Goal: Ask a question: Seek information or help from site administrators or community

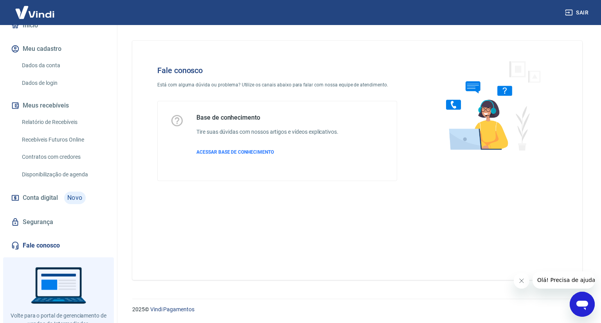
scroll to position [107, 0]
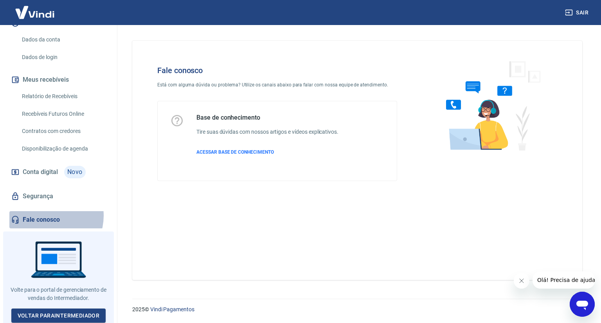
click at [45, 215] on link "Fale conosco" at bounding box center [58, 219] width 98 height 17
click at [589, 306] on div "Abrir janela de mensagens" at bounding box center [581, 303] width 23 height 23
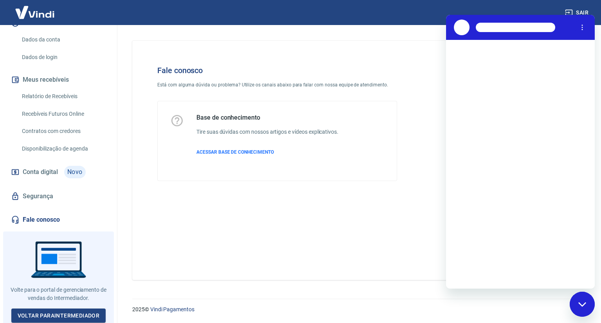
scroll to position [0, 0]
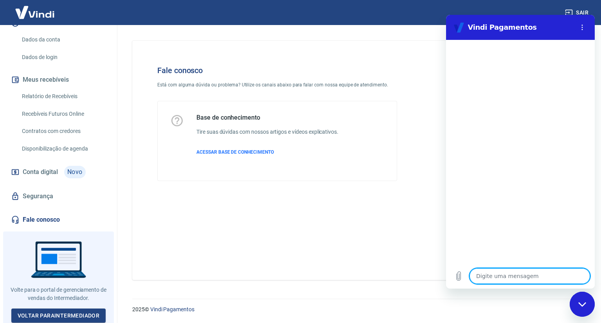
click at [496, 275] on textarea at bounding box center [529, 276] width 120 height 16
type textarea "o"
type textarea "x"
type textarea "ol"
type textarea "x"
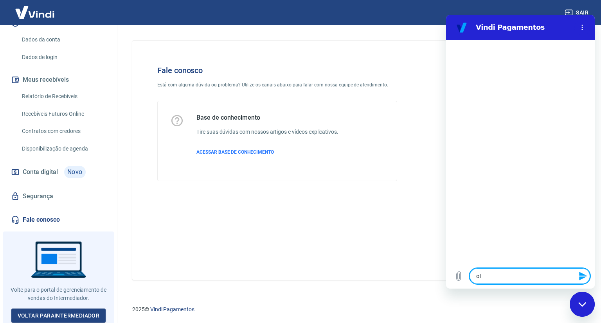
type textarea "olá"
type textarea "x"
type textarea "olá"
type textarea "x"
type textarea "olá b"
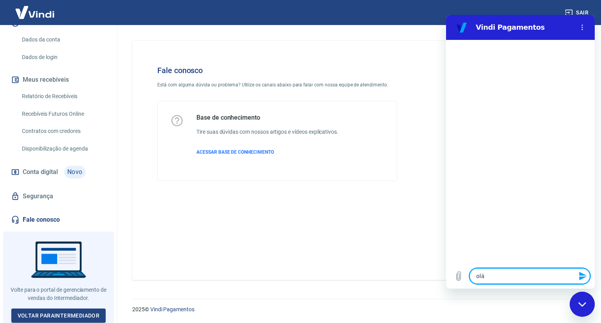
type textarea "x"
type textarea "olá bo"
type textarea "x"
type textarea "olá bom"
type textarea "x"
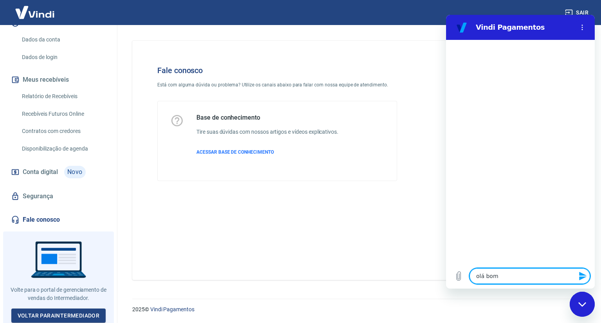
type textarea "olá bom"
type textarea "x"
type textarea "olá bom d"
type textarea "x"
type textarea "olá bom di"
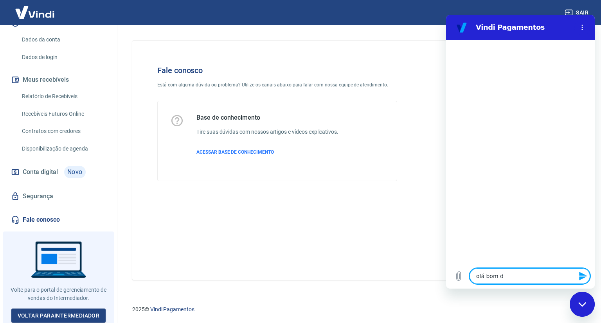
type textarea "x"
type textarea "olá bom dia"
type textarea "x"
type textarea "olá bom dia"
type textarea "x"
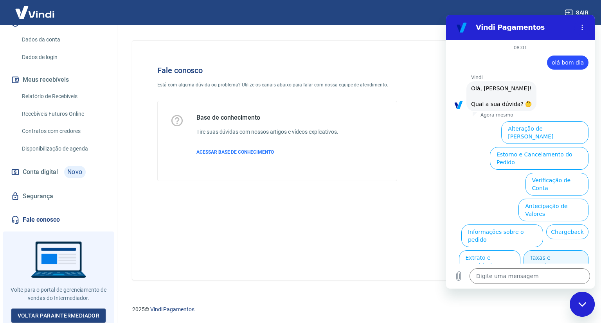
click at [550, 250] on button "Taxas e Parcelamento" at bounding box center [555, 261] width 65 height 23
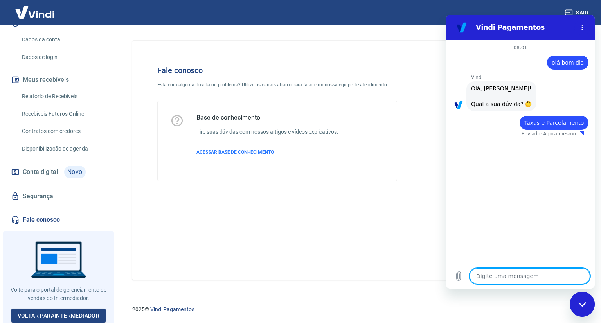
type textarea "x"
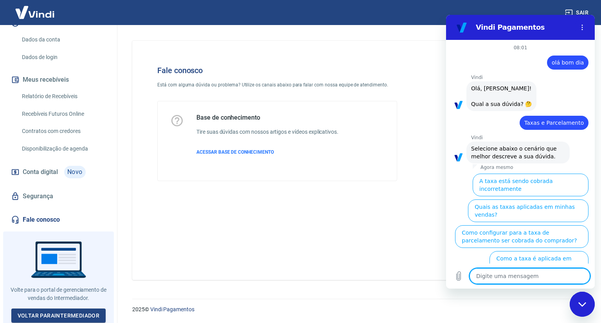
scroll to position [14, 0]
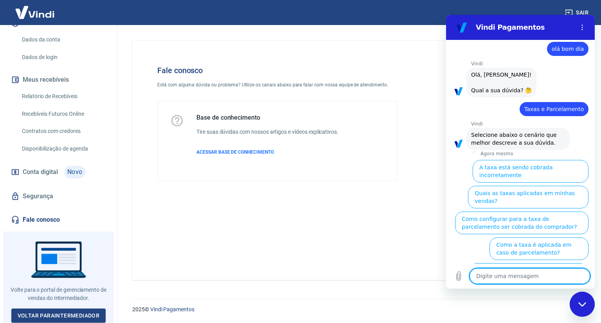
type textarea "r"
type textarea "x"
type textarea "re"
type textarea "x"
type textarea "rev"
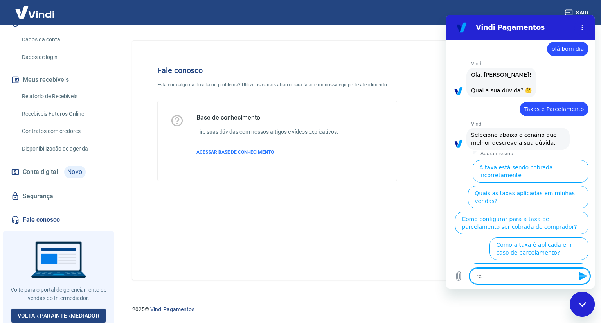
type textarea "x"
type textarea "revi"
type textarea "x"
type textarea "revis"
type textarea "x"
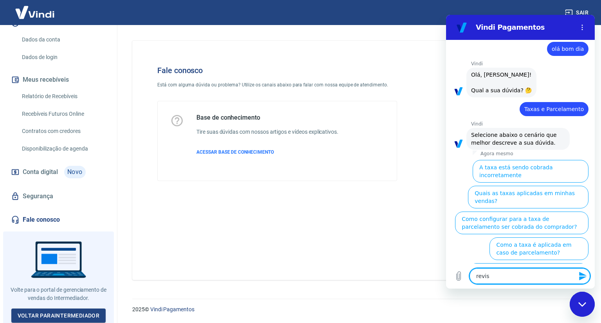
type textarea "revisa"
type textarea "x"
type textarea "revisar"
type textarea "x"
type textarea "revisar"
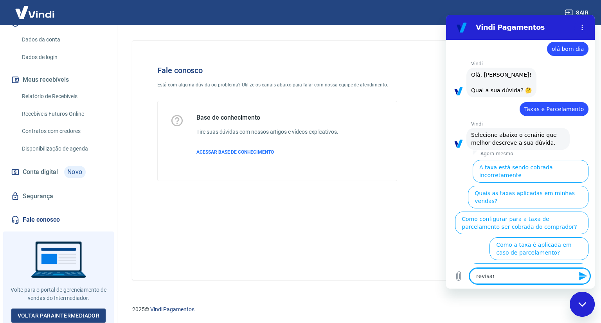
type textarea "x"
type textarea "revisar a"
type textarea "x"
type textarea "revisar as"
type textarea "x"
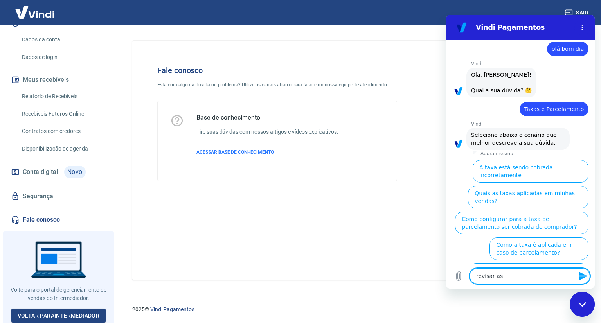
type textarea "revisar as"
type textarea "x"
type textarea "revisar as t"
type textarea "x"
type textarea "revisar as ta"
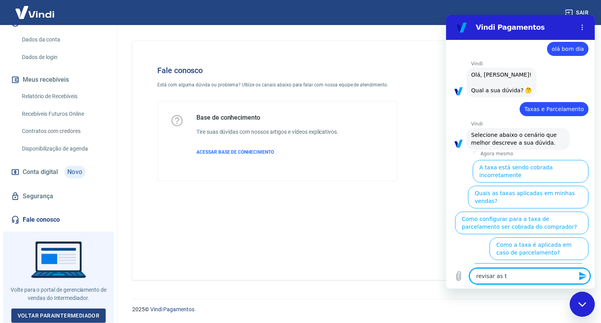
type textarea "x"
type textarea "revisar as t"
type textarea "x"
type textarea "revisar as"
type textarea "x"
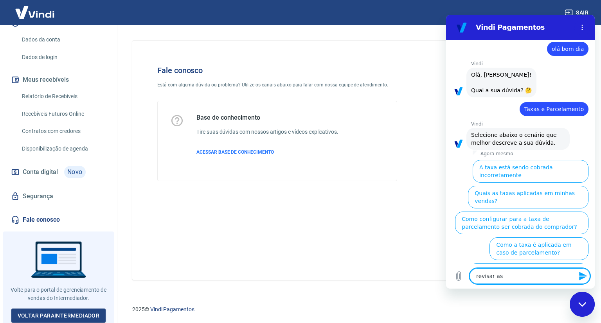
type textarea "revisar as"
type textarea "x"
type textarea "revisar a"
type textarea "x"
type textarea "revisar"
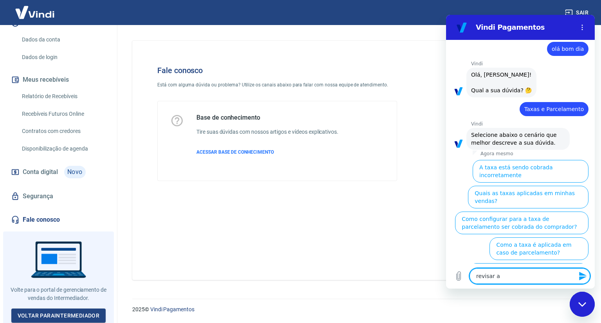
type textarea "x"
type textarea "revisar"
type textarea "x"
type textarea "revisa"
type textarea "x"
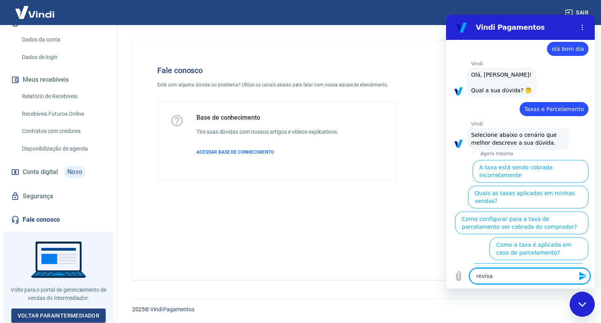
type textarea "revis"
type textarea "x"
type textarea "revi"
type textarea "x"
type textarea "rev"
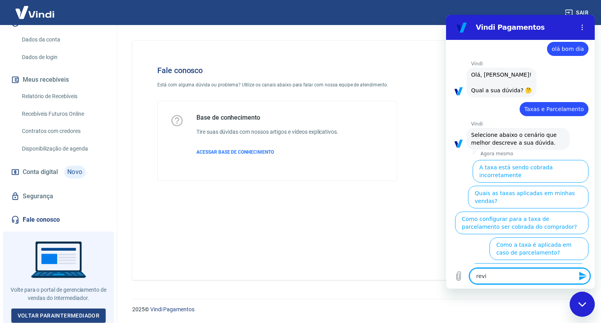
type textarea "x"
type textarea "re"
type textarea "x"
type textarea "ren"
type textarea "x"
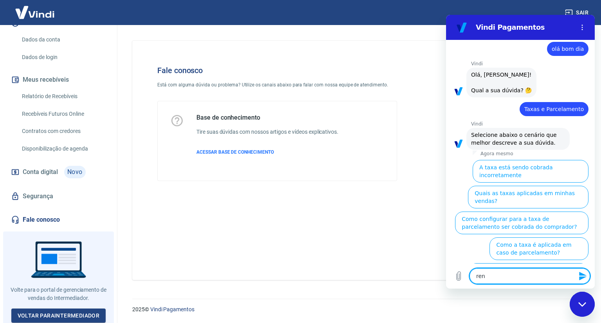
type textarea "rene"
type textarea "x"
type textarea "reneg"
type textarea "x"
type textarea "renego"
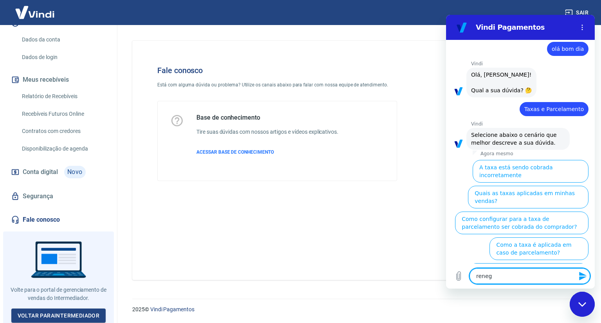
type textarea "x"
type textarea "renegoc"
type textarea "x"
type textarea "renegoci"
type textarea "x"
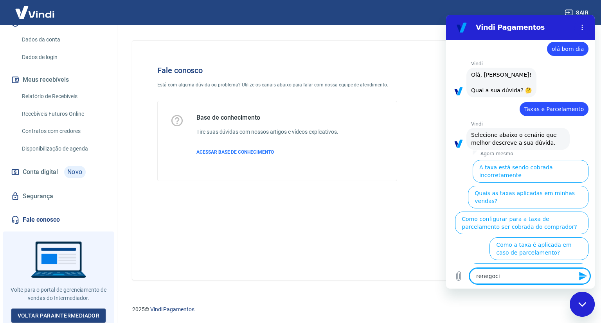
type textarea "renegocia"
type textarea "x"
type textarea "renegociar"
type textarea "x"
type textarea "renegociar"
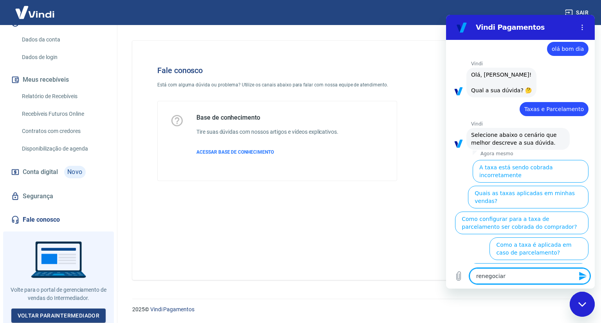
type textarea "x"
type textarea "renegociar a"
type textarea "x"
type textarea "renegociar as"
type textarea "x"
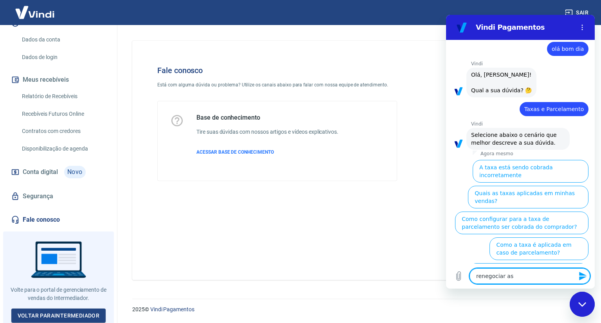
type textarea "renegociar as"
type textarea "x"
type textarea "renegociar as t"
type textarea "x"
type textarea "renegociar as ta"
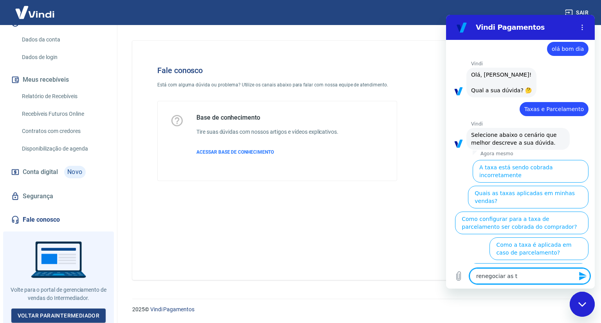
type textarea "x"
type textarea "renegociar as tax"
type textarea "x"
type textarea "renegociar as taxa"
type textarea "x"
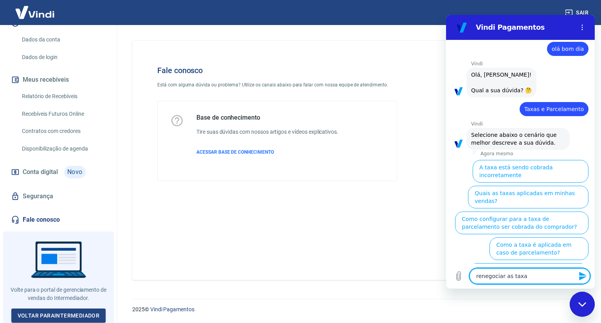
type textarea "renegociar as taxas"
type textarea "x"
type textarea "renegociar as taxas"
type textarea "x"
type textarea "renegociar as taxas c"
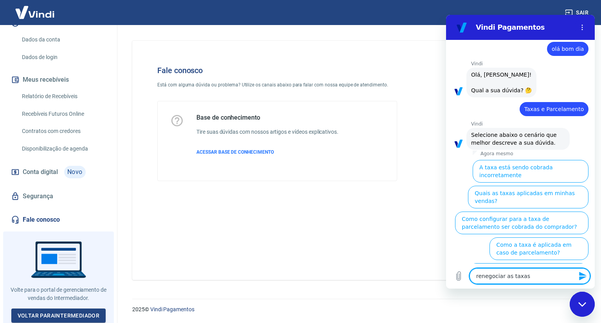
type textarea "x"
type textarea "renegociar as taxas co"
type textarea "x"
type textarea "renegociar as taxas cob"
type textarea "x"
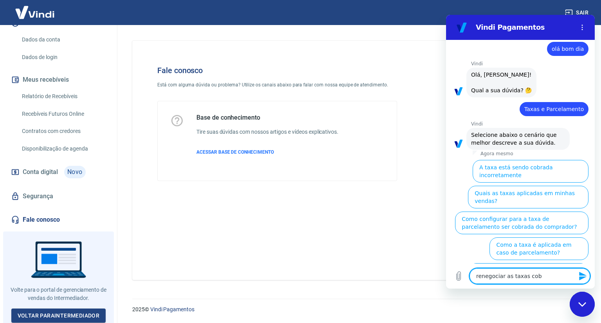
type textarea "renegociar as taxas cobr"
type textarea "x"
type textarea "renegociar as taxas cobra"
type textarea "x"
type textarea "renegociar as taxas cobrad"
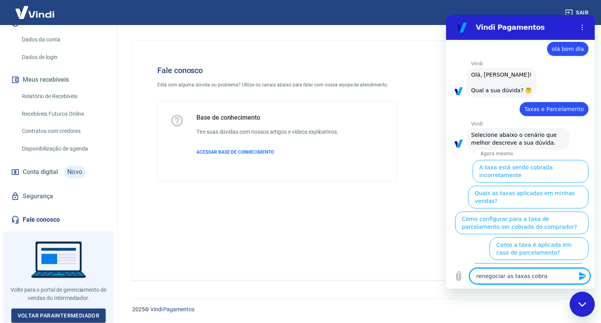
type textarea "x"
type textarea "renegociar as taxas cobrada"
type textarea "x"
type textarea "renegociar as taxas cobradas"
type textarea "x"
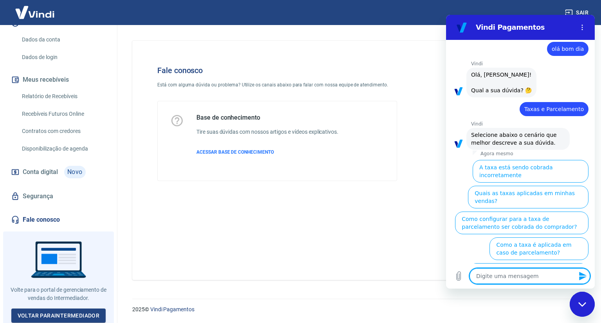
scroll to position [0, 0]
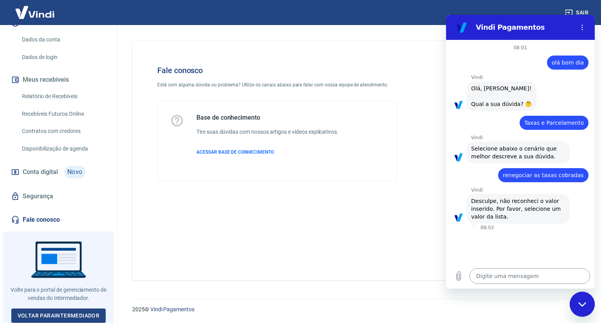
type textarea "x"
type textarea "o"
type textarea "x"
type textarea "oi"
type textarea "x"
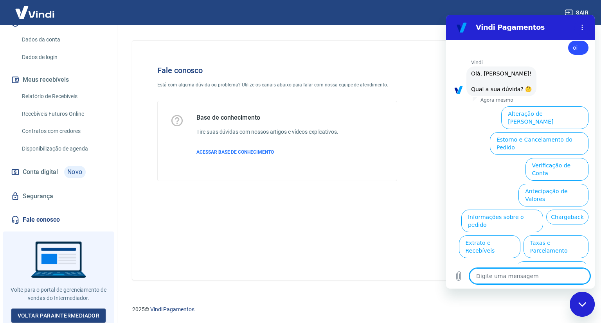
scroll to position [190, 0]
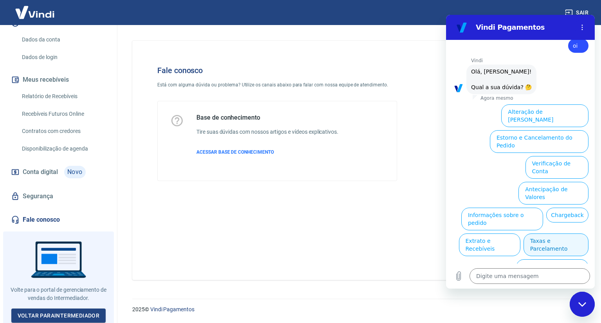
click at [572, 233] on button "Taxas e Parcelamento" at bounding box center [555, 244] width 65 height 23
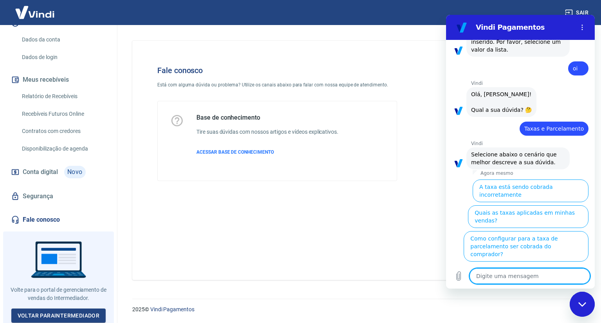
scroll to position [186, 0]
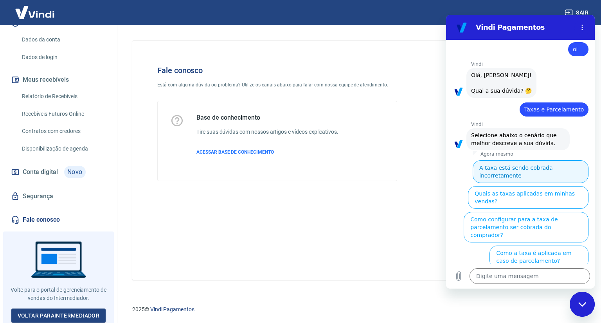
click at [543, 164] on button "A taxa está sendo cobrada incorretamente" at bounding box center [530, 171] width 116 height 23
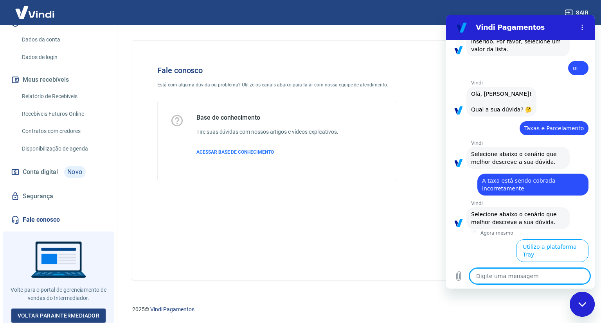
scroll to position [178, 0]
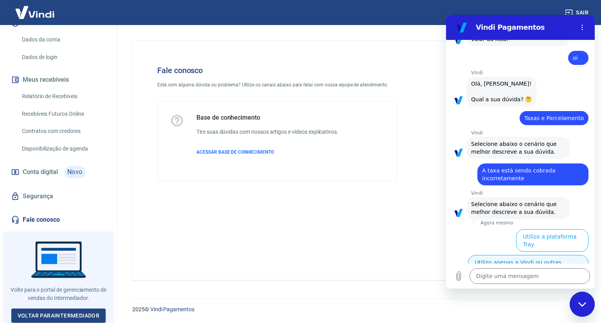
click at [506, 258] on button "Utilizo apenas a Vindi ou outras plataformas" at bounding box center [528, 266] width 120 height 23
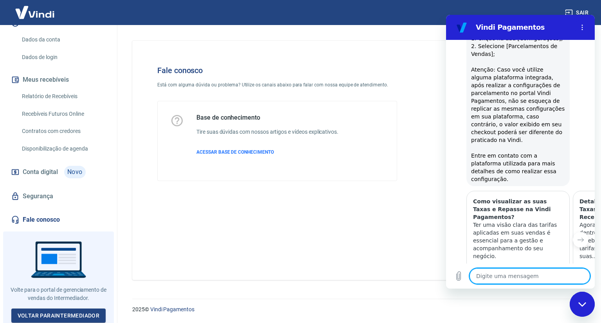
scroll to position [725, 0]
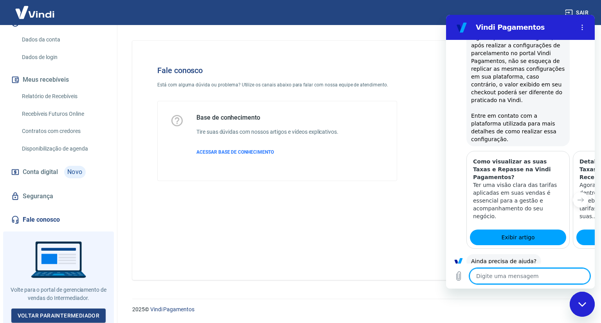
click at [538, 278] on button "Sim" at bounding box center [549, 285] width 23 height 15
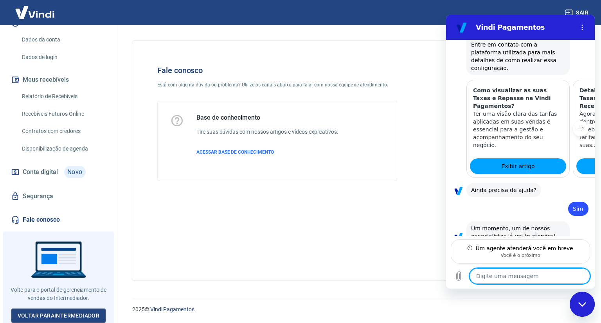
scroll to position [795, 0]
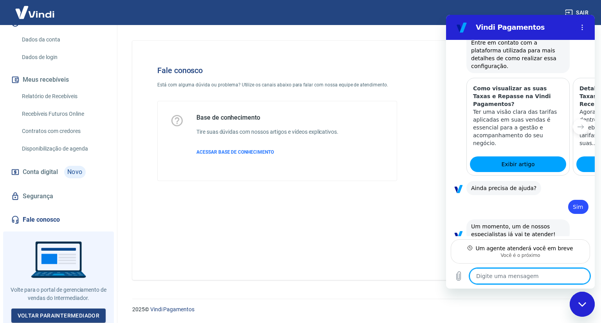
type textarea "x"
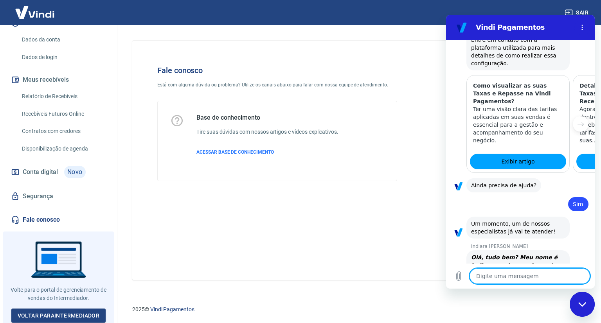
scroll to position [802, 0]
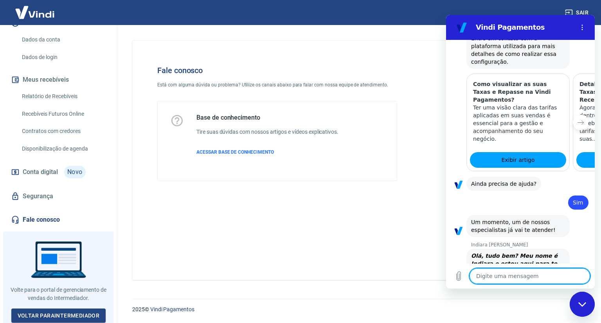
type textarea "O"
type textarea "x"
type textarea "Ol"
type textarea "x"
type textarea "Olá"
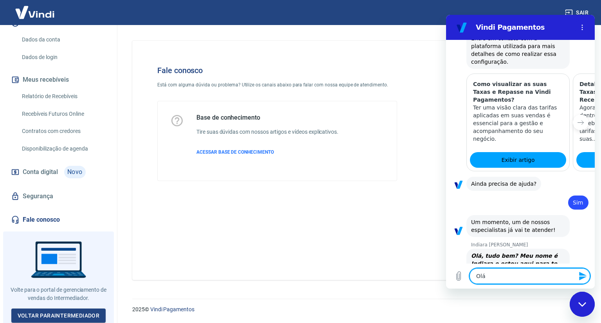
type textarea "x"
type textarea "Olá"
type textarea "x"
type textarea "Olá I"
type textarea "x"
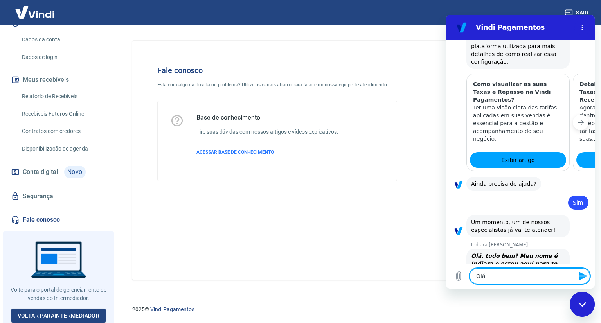
type textarea "Olá In"
type textarea "x"
type textarea "Olá Inf"
type textarea "x"
type textarea "Olá In"
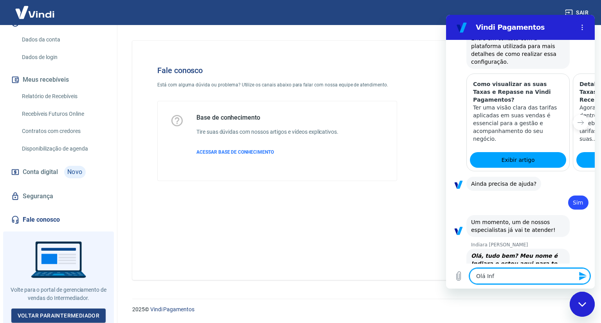
type textarea "x"
type textarea "Olá Ind"
type textarea "x"
type textarea "Olá Indi"
type textarea "x"
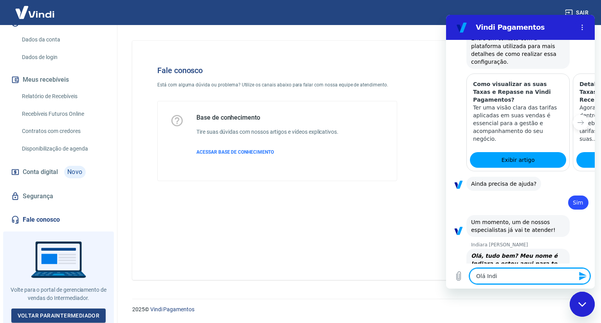
type textarea "Olá [GEOGRAPHIC_DATA]"
type textarea "x"
type textarea "Olá Indiar"
type textarea "x"
type textarea "Olá Indiara"
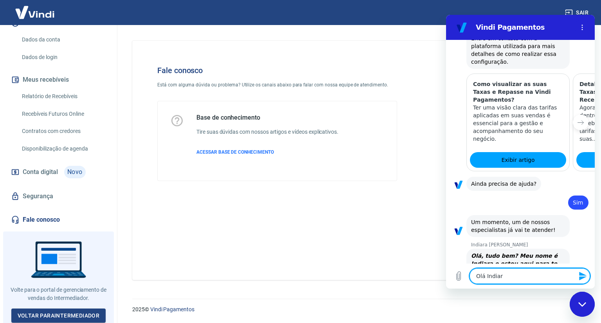
type textarea "x"
type textarea "Olá Indiara,"
type textarea "x"
type textarea "Olá Indiara,"
type textarea "x"
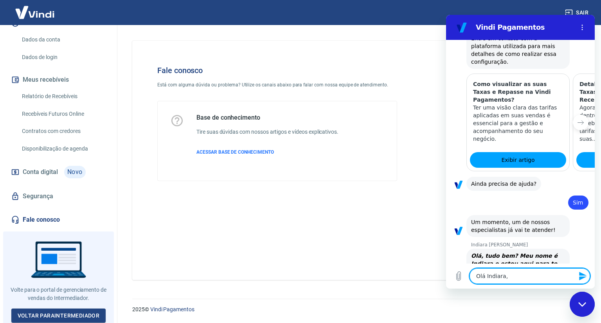
type textarea "Olá Indiara, b"
type textarea "x"
type textarea "Olá Indiara, bo"
type textarea "x"
type textarea "Olá Indiara, [GEOGRAPHIC_DATA]"
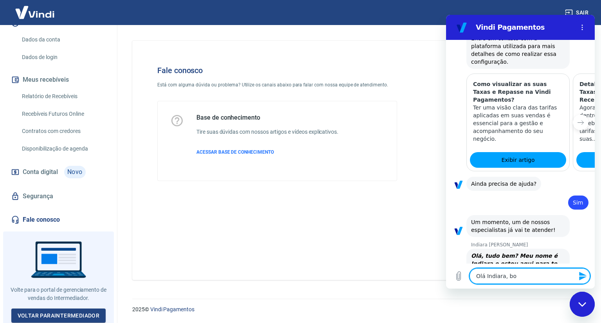
type textarea "x"
type textarea "Olá Indiara, [GEOGRAPHIC_DATA]"
type textarea "x"
type textarea "Olá Indiara, [GEOGRAPHIC_DATA]"
type textarea "x"
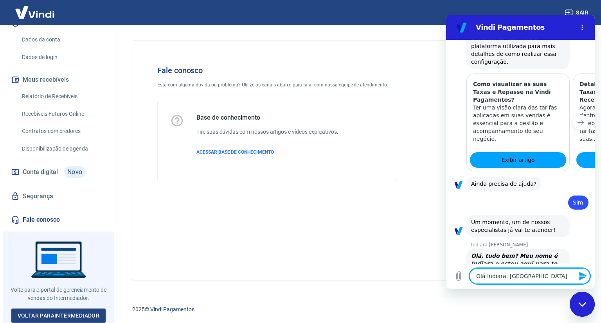
type textarea "Olá Indiara, [GEOGRAPHIC_DATA]"
type textarea "x"
type textarea "Olá Indiara, bom dia"
type textarea "x"
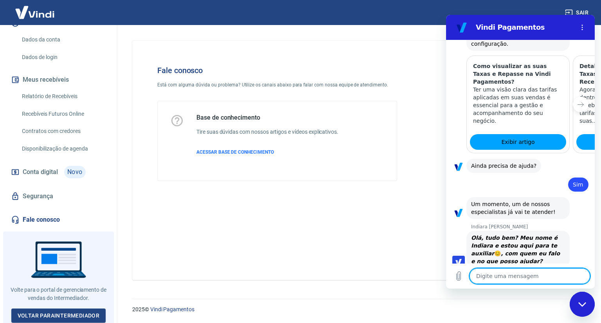
type textarea "x"
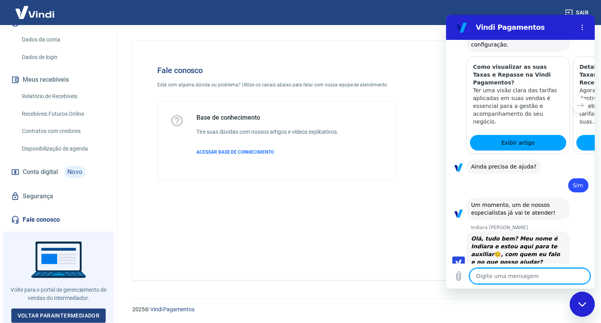
scroll to position [821, 0]
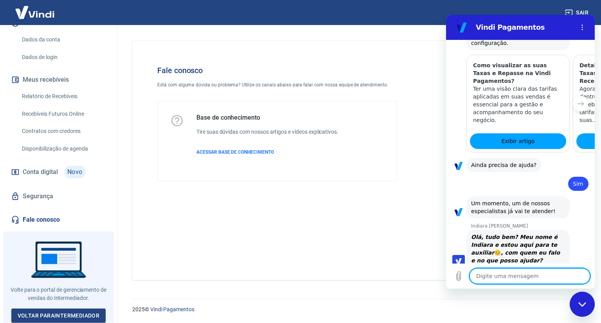
type textarea "E"
type textarea "x"
type textarea "Eu"
type textarea "x"
type textarea "Eu"
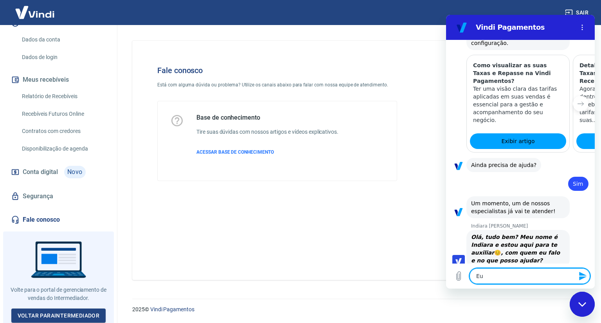
type textarea "x"
type textarea "Eu g"
type textarea "x"
type textarea "Eu go"
type textarea "x"
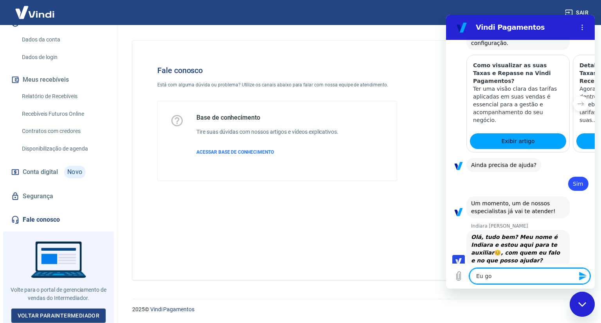
type textarea "Eu gos"
type textarea "x"
type textarea "Eu gost"
type textarea "x"
type textarea "Eu gosta"
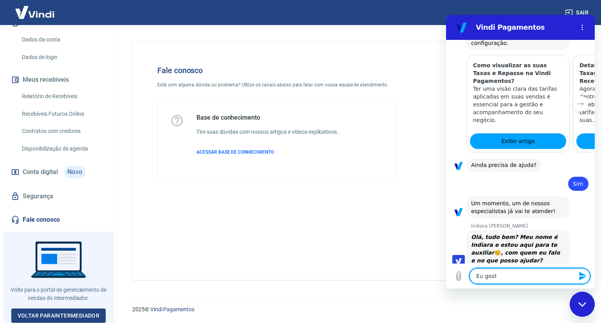
type textarea "x"
type textarea "Eu gostar"
type textarea "x"
type textarea "Eu gostari"
type textarea "x"
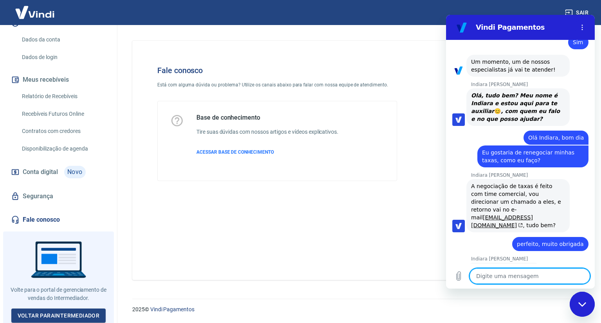
scroll to position [964, 0]
